Goal: Task Accomplishment & Management: Complete application form

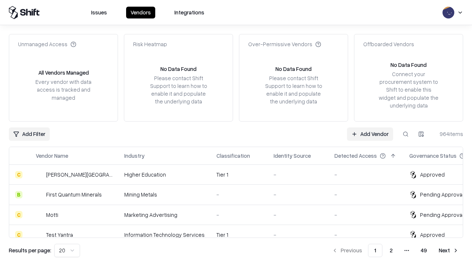
click at [370, 134] on link "Add Vendor" at bounding box center [370, 133] width 46 height 13
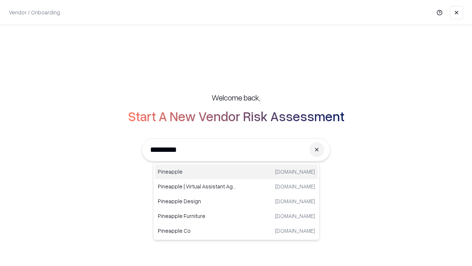
click at [237, 172] on div "Pineapple [DOMAIN_NAME]" at bounding box center [236, 171] width 163 height 15
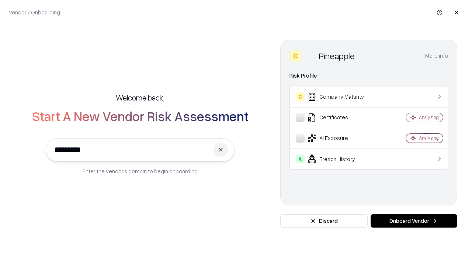
type input "*********"
click at [414, 221] on button "Onboard Vendor" at bounding box center [414, 220] width 87 height 13
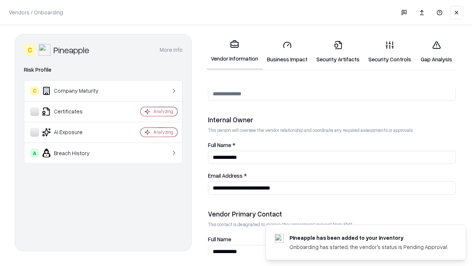
scroll to position [382, 0]
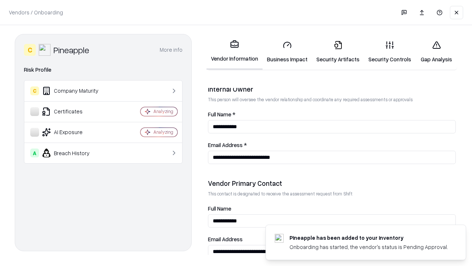
click at [287, 52] on link "Business Impact" at bounding box center [287, 52] width 49 height 34
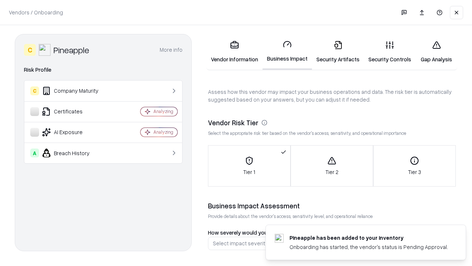
click at [437, 52] on link "Gap Analysis" at bounding box center [437, 52] width 42 height 34
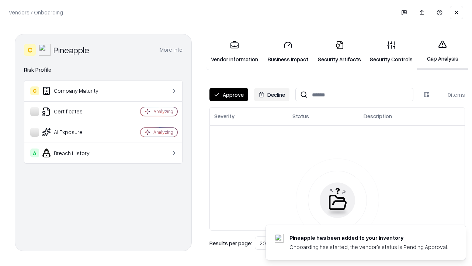
click at [229, 94] on button "Approve" at bounding box center [229, 94] width 39 height 13
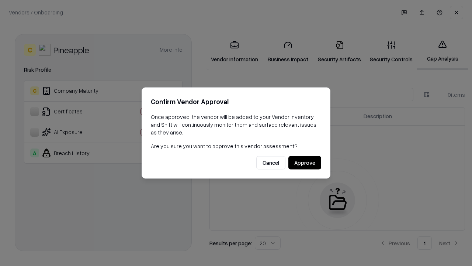
click at [305, 162] on button "Approve" at bounding box center [305, 162] width 33 height 13
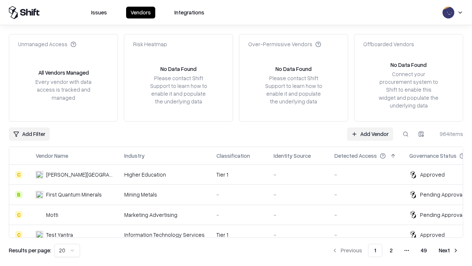
type input "*********"
click at [370, 134] on link "Add Vendor" at bounding box center [370, 133] width 46 height 13
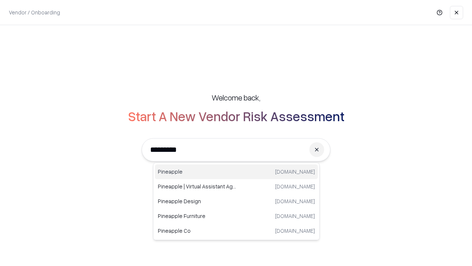
click at [237, 172] on div "Pineapple [DOMAIN_NAME]" at bounding box center [236, 171] width 163 height 15
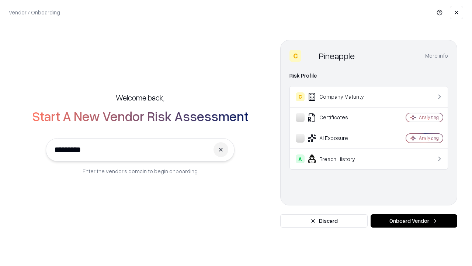
type input "*********"
click at [414, 221] on button "Onboard Vendor" at bounding box center [414, 220] width 87 height 13
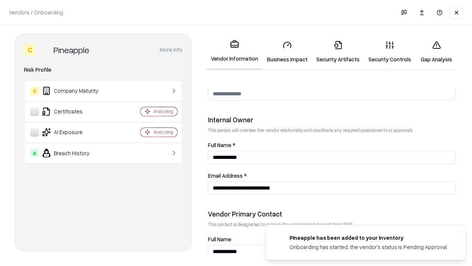
scroll to position [382, 0]
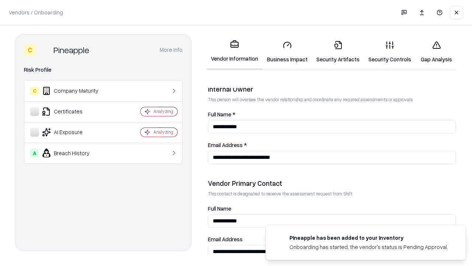
click at [437, 52] on link "Gap Analysis" at bounding box center [437, 52] width 42 height 34
